Goal: Find specific fact: Find specific fact

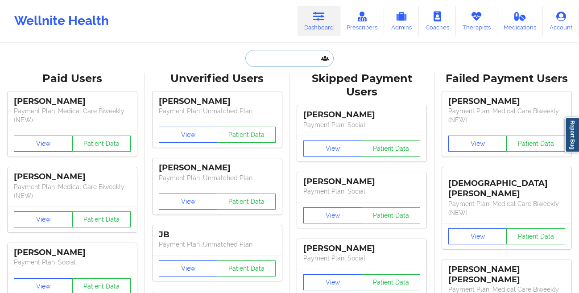
click at [267, 57] on input "text" at bounding box center [290, 58] width 88 height 17
paste input "[PERSON_NAME]"
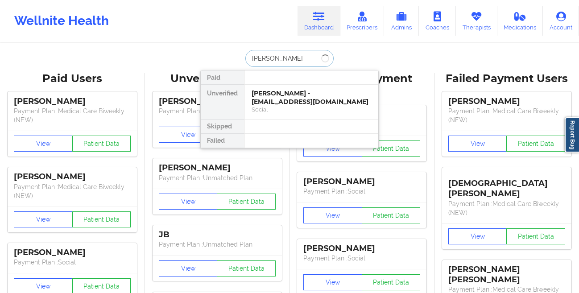
type input "[PERSON_NAME]"
click at [270, 104] on div "[PERSON_NAME] - [EMAIL_ADDRESS][DOMAIN_NAME]" at bounding box center [312, 97] width 120 height 17
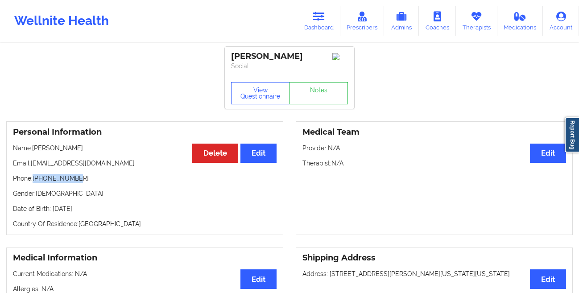
drag, startPoint x: 107, startPoint y: 180, endPoint x: 34, endPoint y: 183, distance: 72.8
click at [34, 183] on p "Phone: [PHONE_NUMBER]" at bounding box center [145, 178] width 264 height 9
copy p "[PHONE_NUMBER]"
click at [321, 25] on link "Dashboard" at bounding box center [319, 20] width 43 height 29
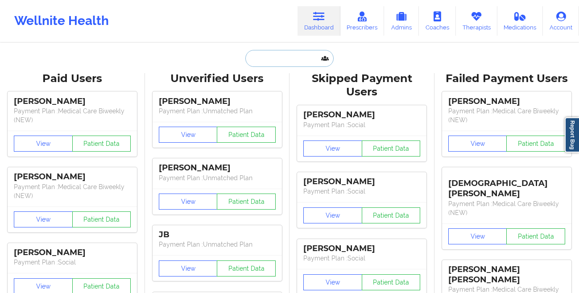
click at [262, 58] on input "text" at bounding box center [290, 58] width 88 height 17
paste input "[PERSON_NAME]"
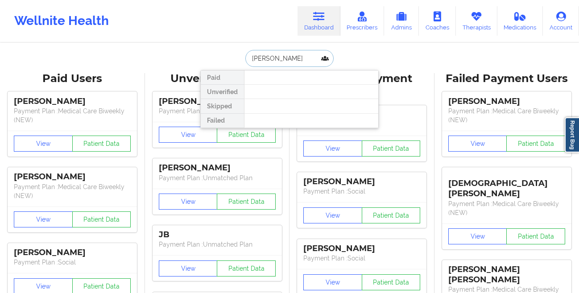
type input "[PERSON_NAME]"
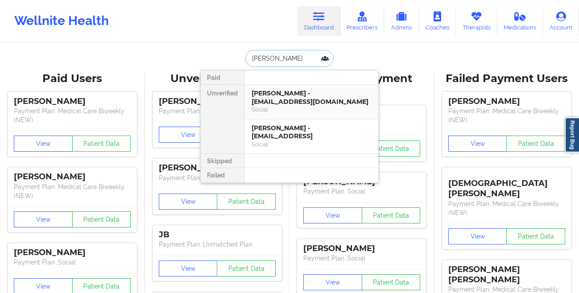
click at [314, 92] on div "[PERSON_NAME] - [EMAIL_ADDRESS][DOMAIN_NAME]" at bounding box center [312, 97] width 120 height 17
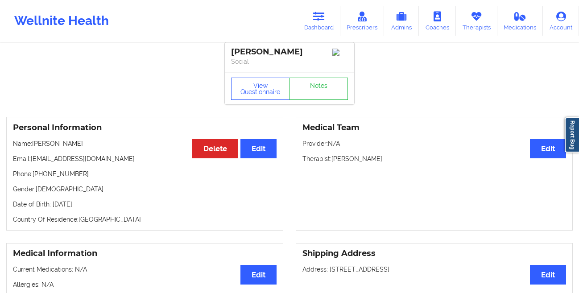
scroll to position [6, 0]
